Goal: Check status: Check status

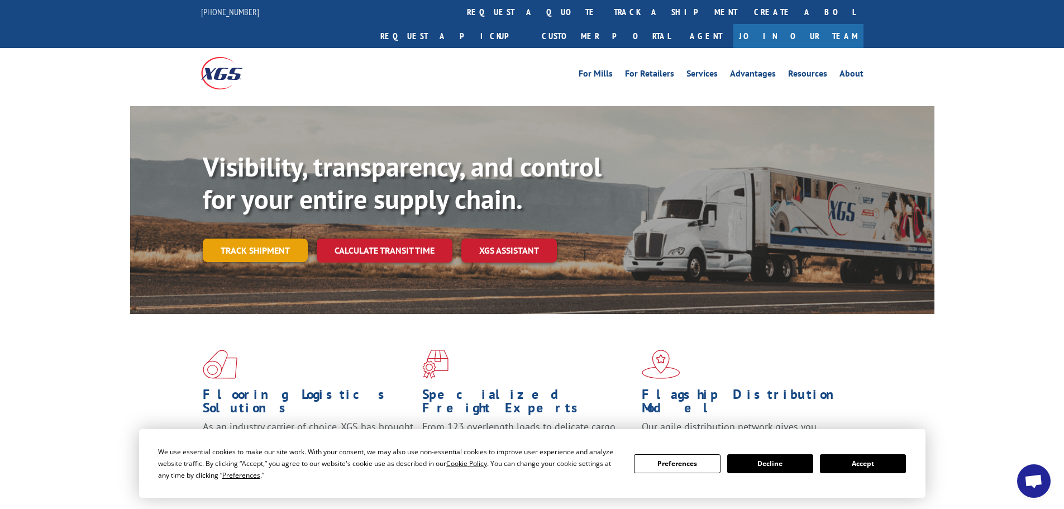
click at [249, 238] on link "Track shipment" at bounding box center [255, 249] width 105 height 23
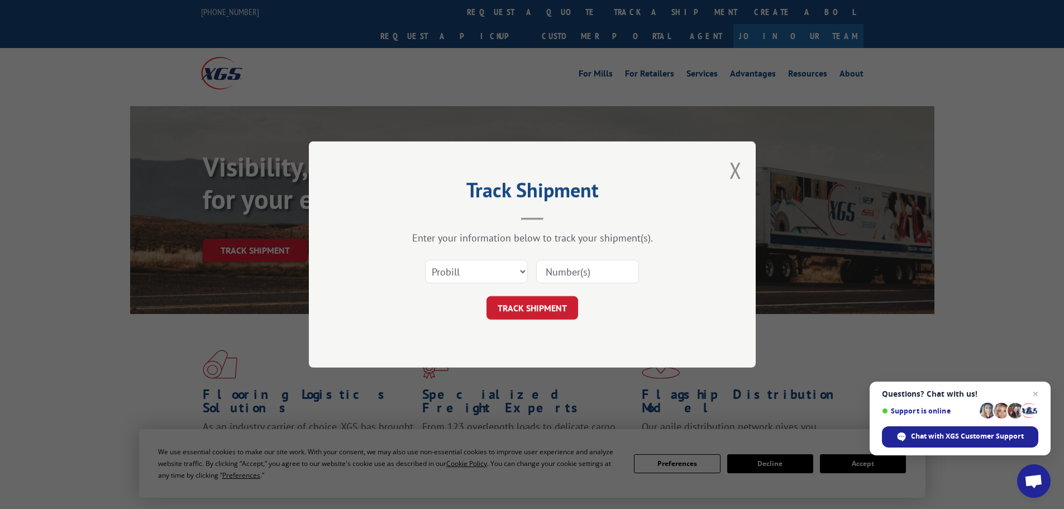
click at [570, 270] on input at bounding box center [587, 271] width 103 height 23
type input "173420285"
click button "TRACK SHIPMENT" at bounding box center [532, 307] width 92 height 23
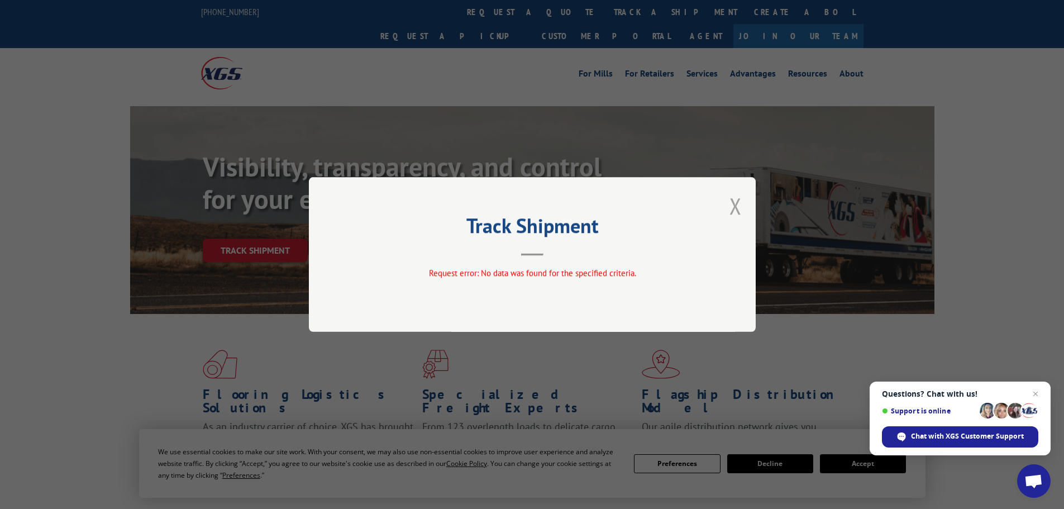
click at [734, 208] on button "Close modal" at bounding box center [735, 206] width 12 height 30
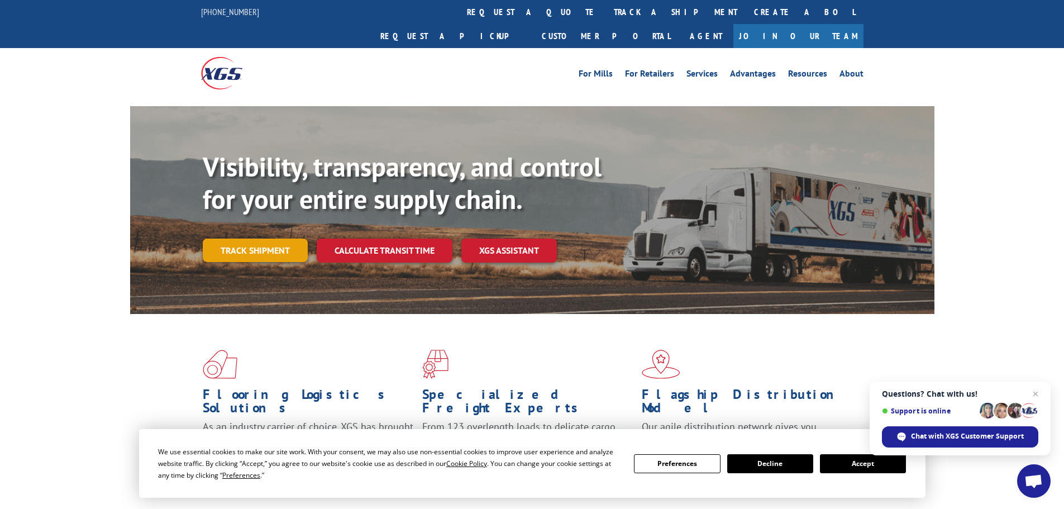
click at [271, 238] on link "Track shipment" at bounding box center [255, 249] width 105 height 23
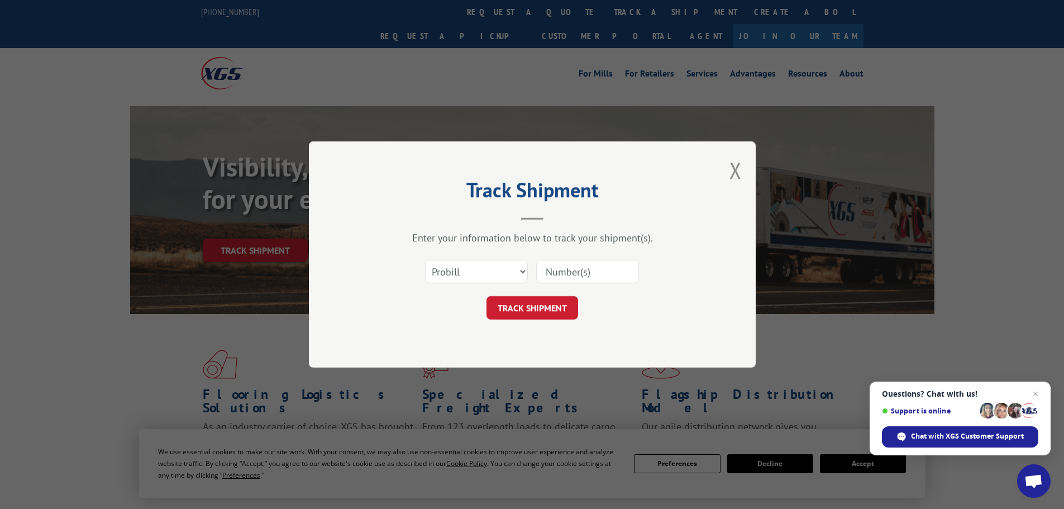
click at [551, 273] on input at bounding box center [587, 271] width 103 height 23
type input "17342028"
click at [537, 308] on button "TRACK SHIPMENT" at bounding box center [532, 307] width 92 height 23
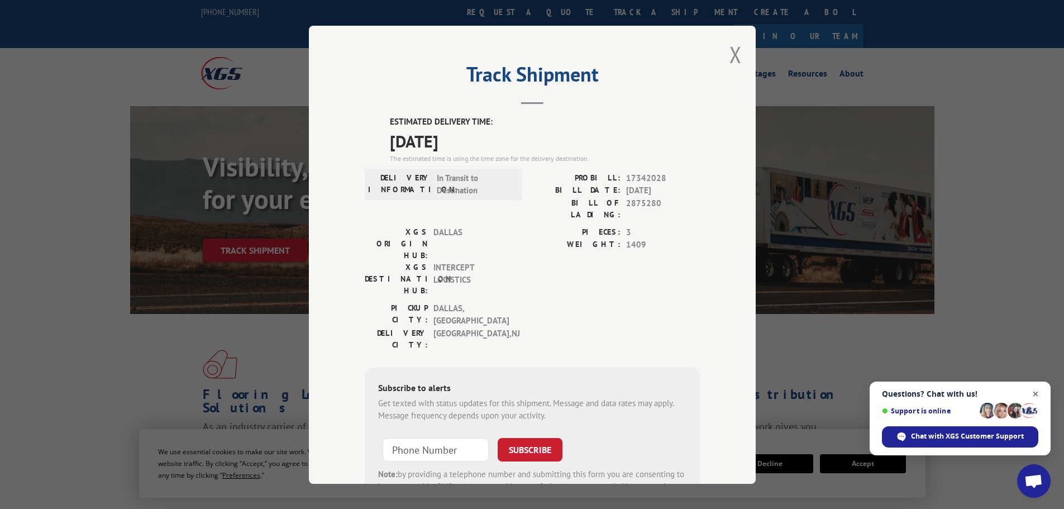
click at [1037, 390] on span "Open chat" at bounding box center [1036, 394] width 14 height 14
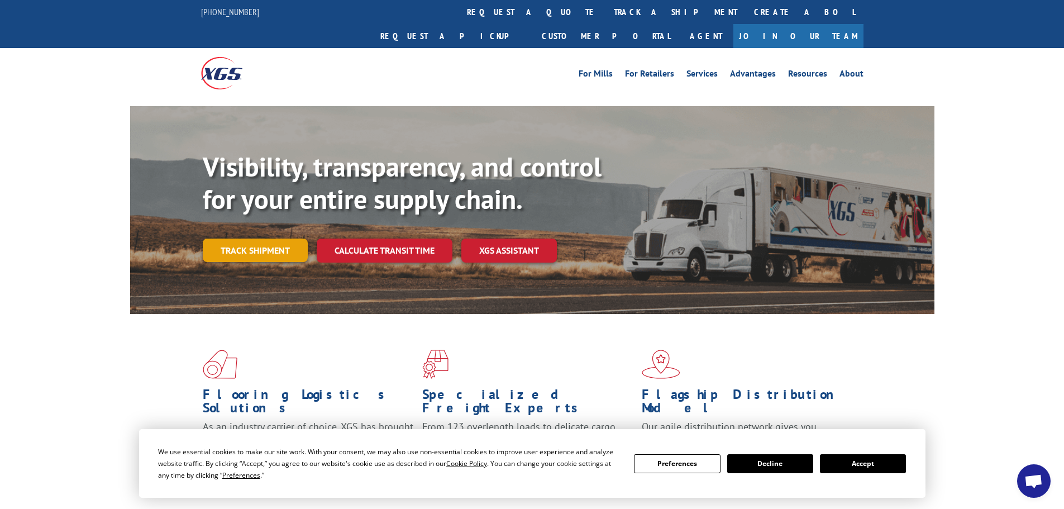
click at [257, 238] on link "Track shipment" at bounding box center [255, 249] width 105 height 23
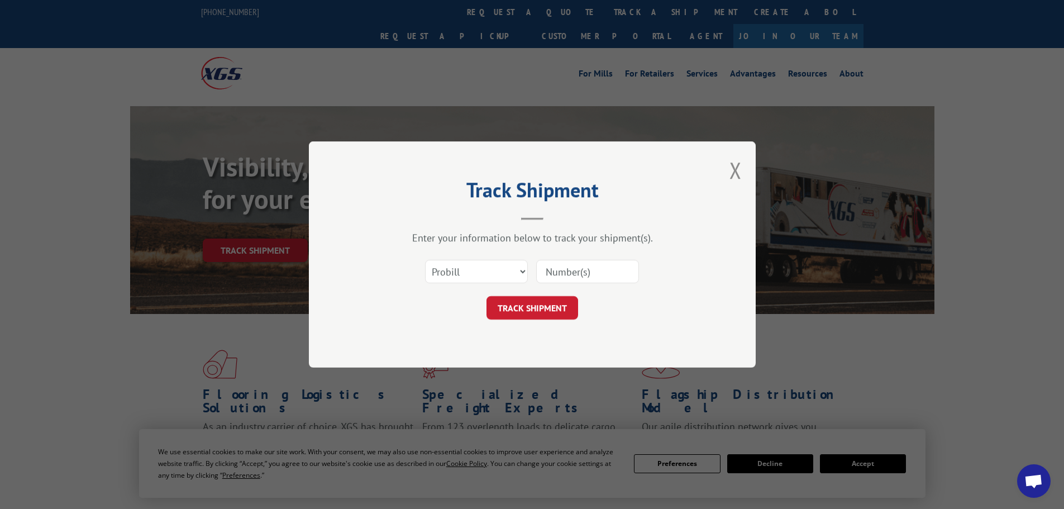
paste input "17342028"
type input "17342028"
click at [547, 313] on button "TRACK SHIPMENT" at bounding box center [532, 307] width 92 height 23
